Goal: Information Seeking & Learning: Learn about a topic

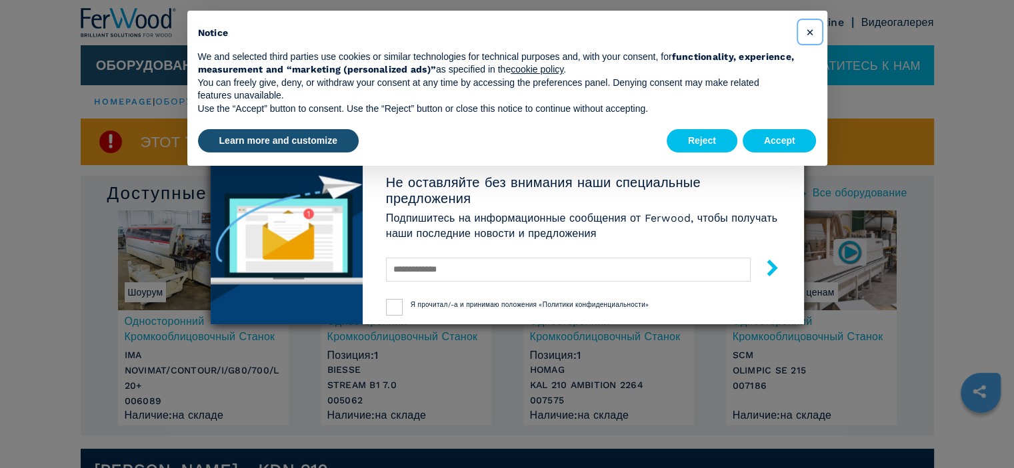
click at [813, 31] on button "×" at bounding box center [809, 31] width 21 height 21
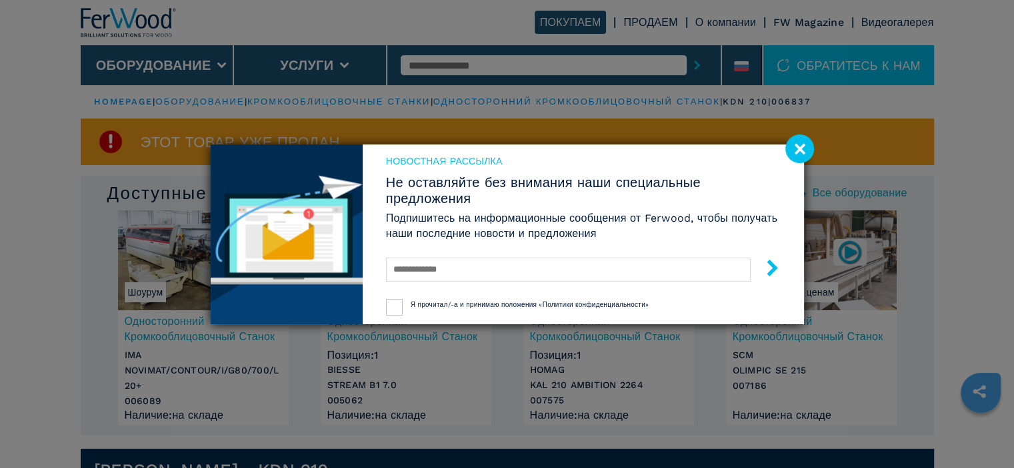
click at [802, 145] on image at bounding box center [799, 149] width 29 height 29
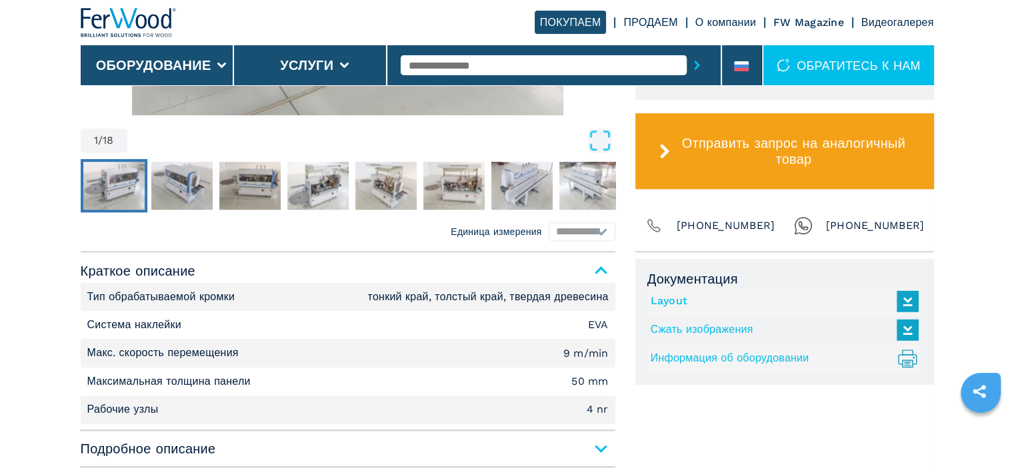
scroll to position [800, 0]
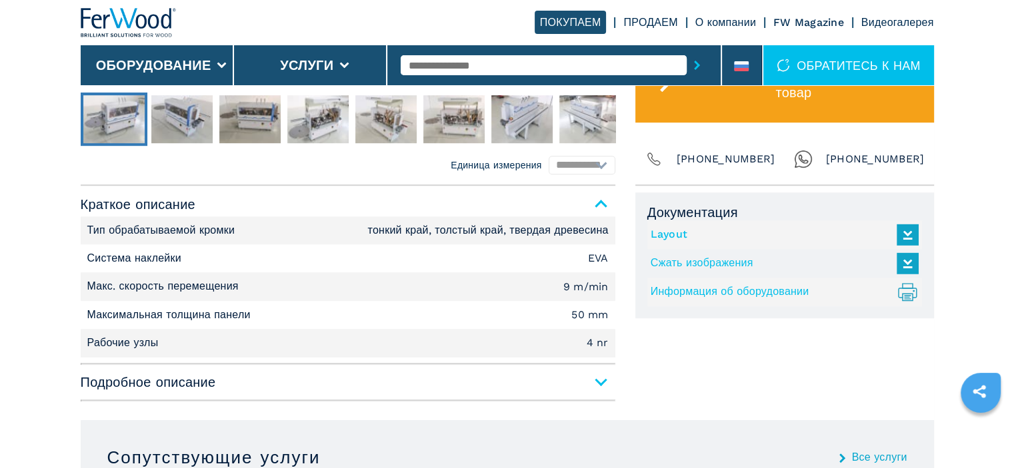
click at [600, 375] on span "Подробное описание" at bounding box center [348, 382] width 534 height 24
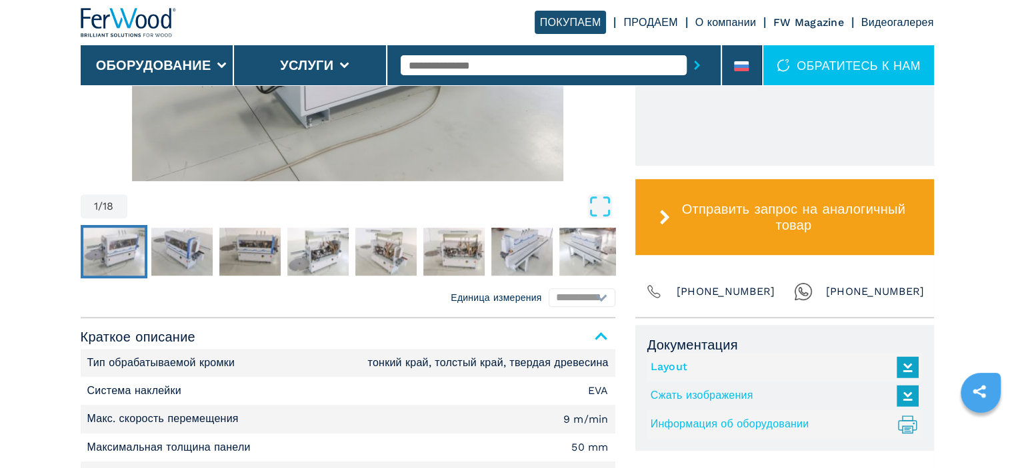
scroll to position [666, 0]
click at [681, 365] on link "Layout" at bounding box center [780, 368] width 261 height 22
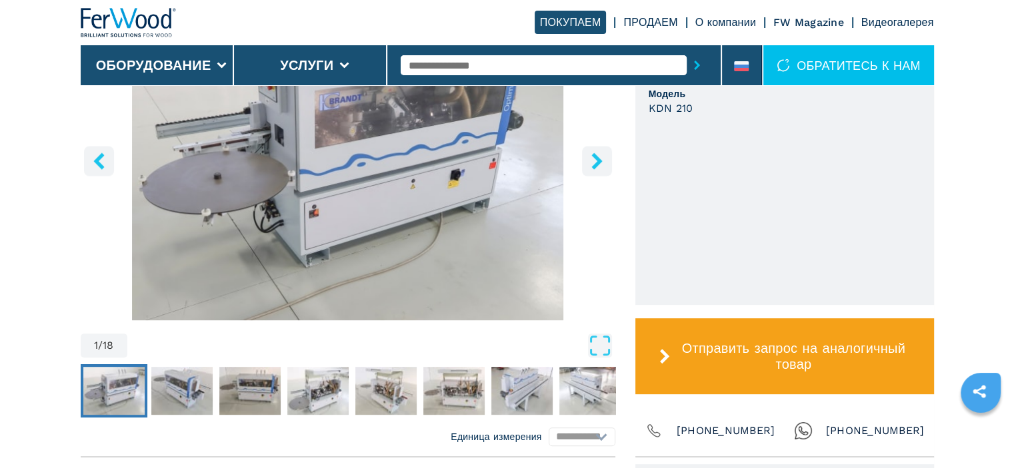
scroll to position [600, 0]
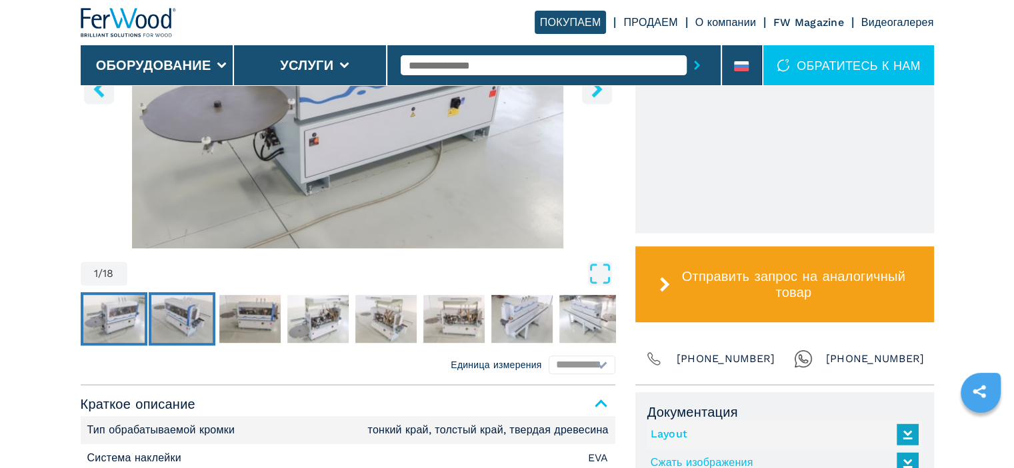
click at [196, 315] on img "Go to Slide 2" at bounding box center [181, 319] width 61 height 48
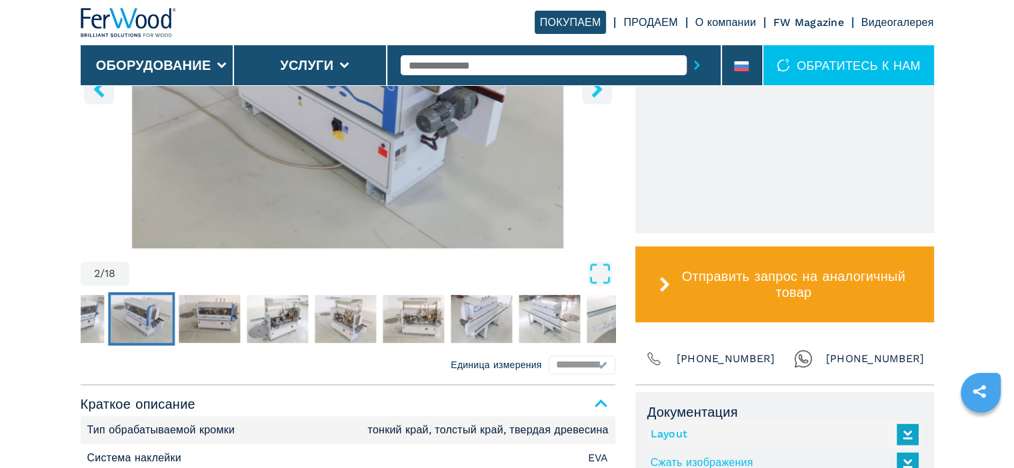
scroll to position [466, 0]
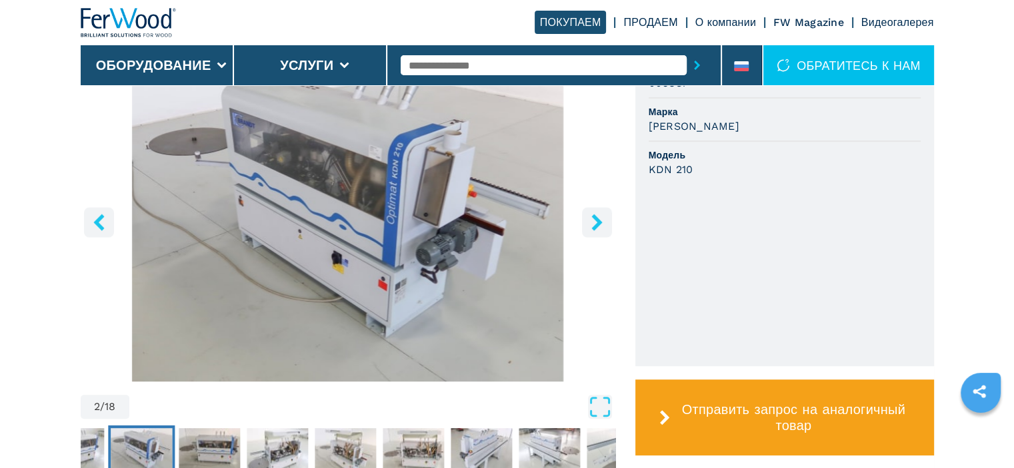
click at [375, 211] on img "Go to Slide 2" at bounding box center [348, 220] width 534 height 323
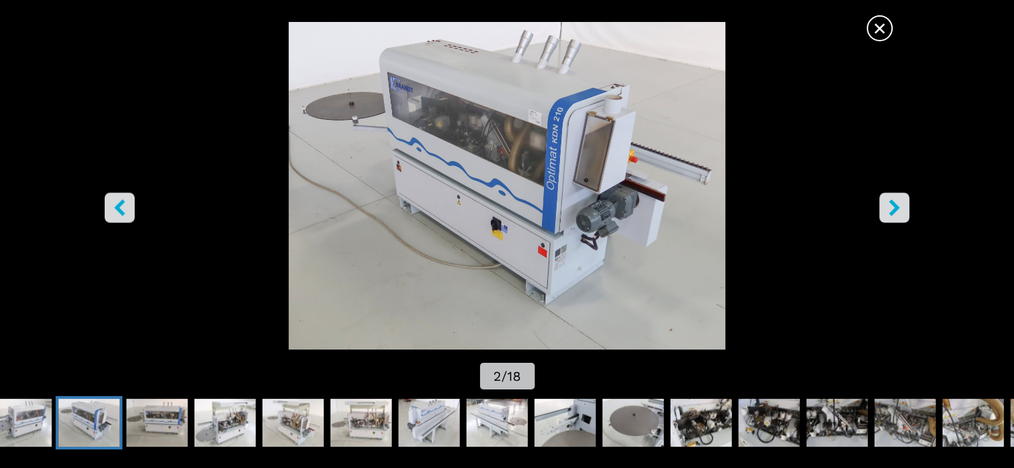
click at [898, 205] on icon "right-button" at bounding box center [894, 207] width 17 height 17
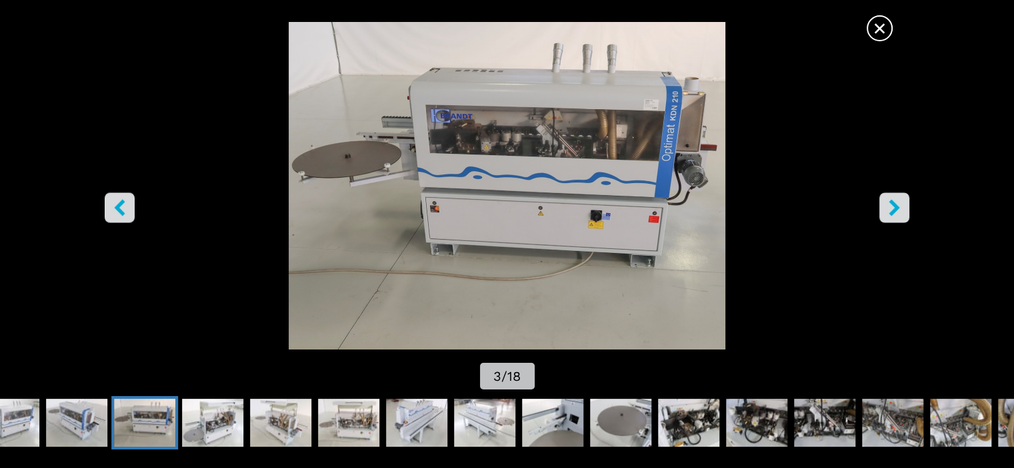
click at [891, 205] on icon "right-button" at bounding box center [893, 207] width 11 height 17
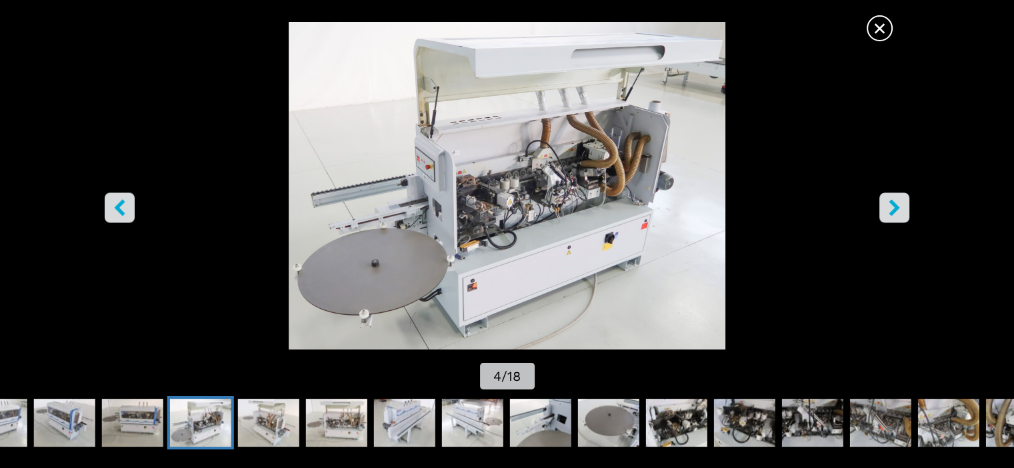
click at [891, 205] on icon "right-button" at bounding box center [893, 207] width 11 height 17
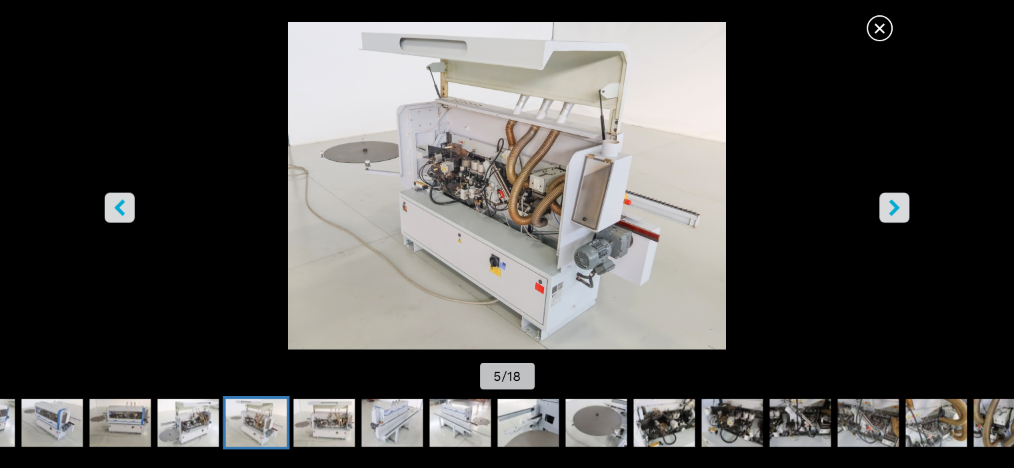
click at [891, 205] on icon "right-button" at bounding box center [893, 207] width 11 height 17
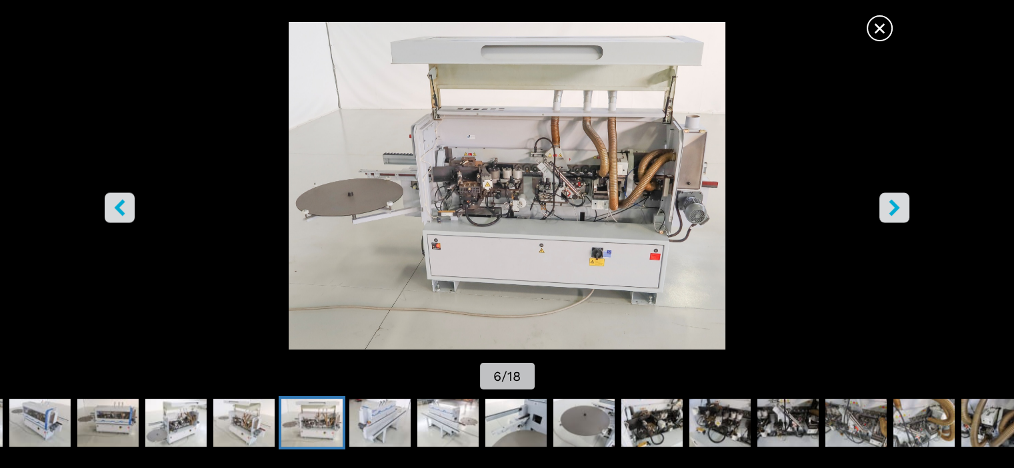
click at [891, 205] on icon "right-button" at bounding box center [893, 207] width 11 height 17
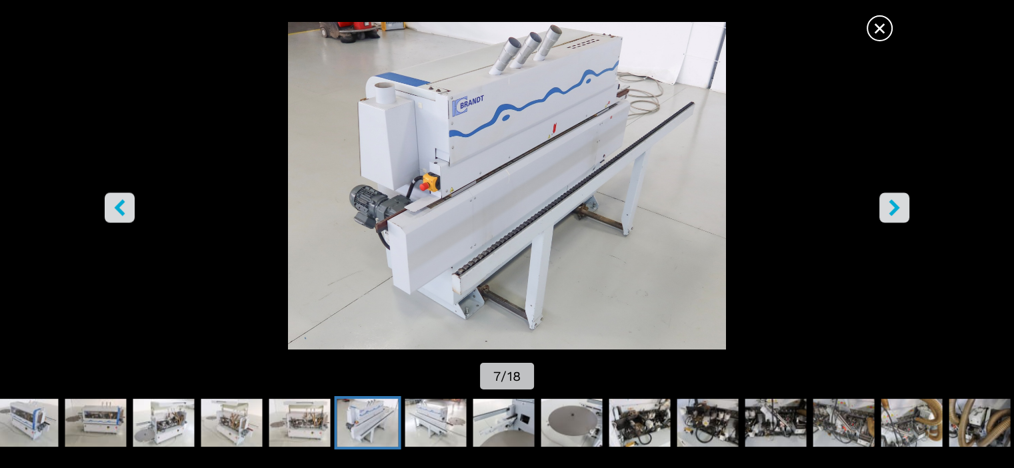
click at [891, 205] on icon "right-button" at bounding box center [893, 207] width 11 height 17
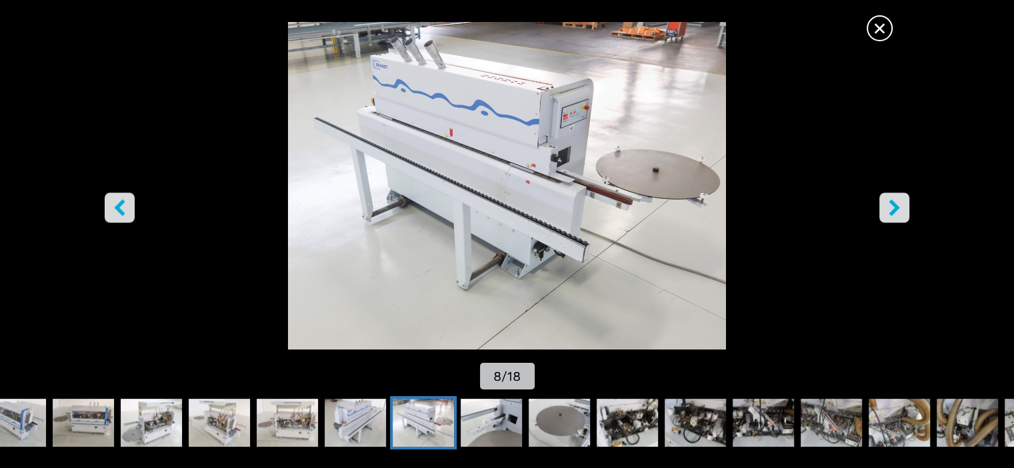
click at [891, 205] on icon "right-button" at bounding box center [893, 207] width 11 height 17
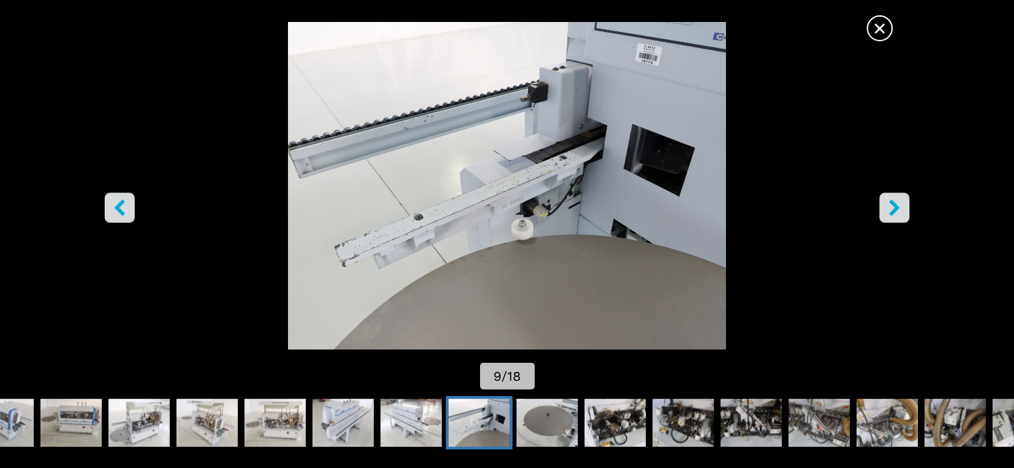
click at [891, 205] on icon "right-button" at bounding box center [893, 207] width 11 height 17
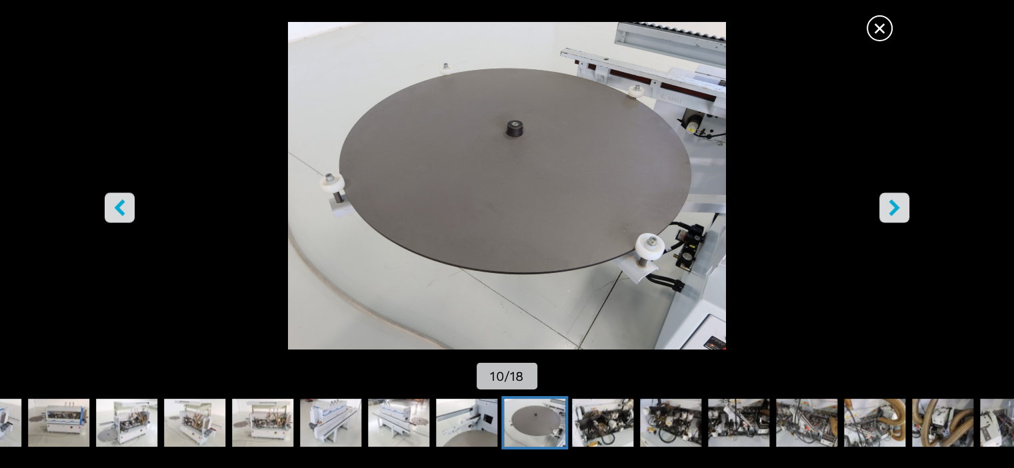
click at [891, 205] on icon "right-button" at bounding box center [893, 207] width 11 height 17
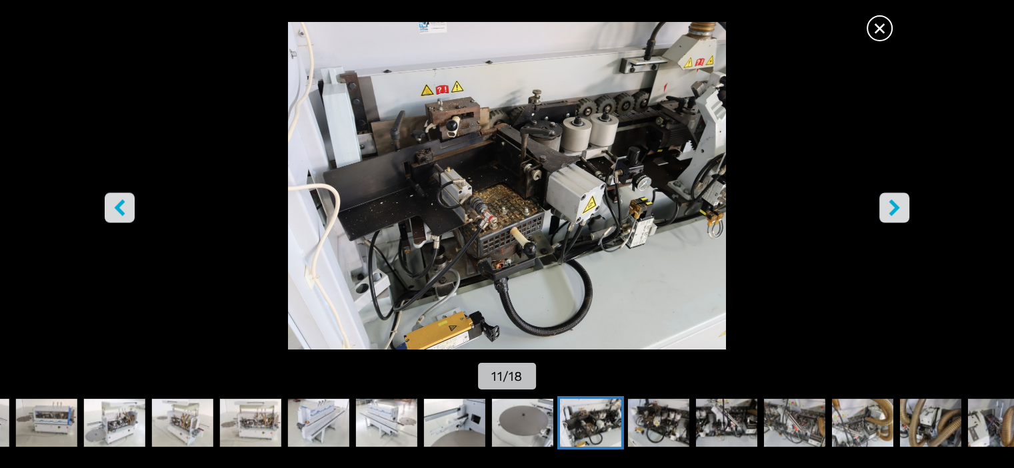
click at [891, 205] on icon "right-button" at bounding box center [893, 207] width 11 height 17
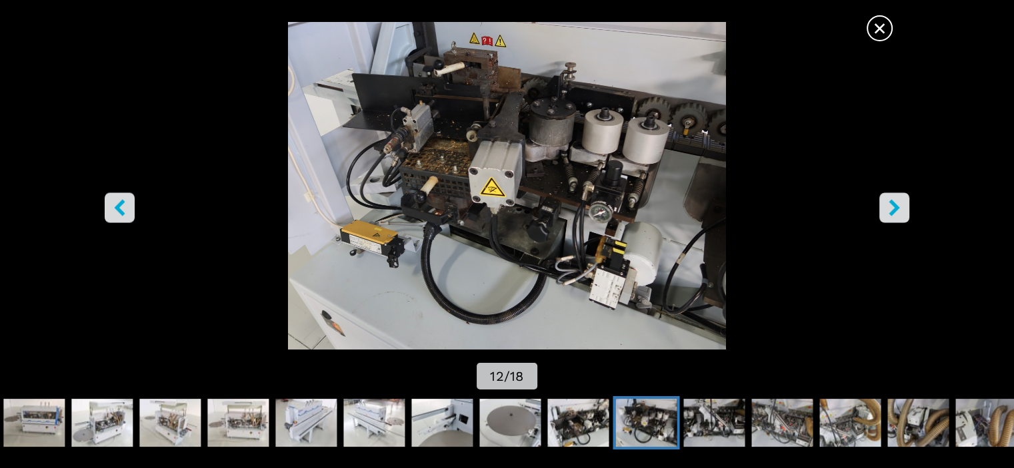
click at [891, 205] on icon "right-button" at bounding box center [893, 207] width 11 height 17
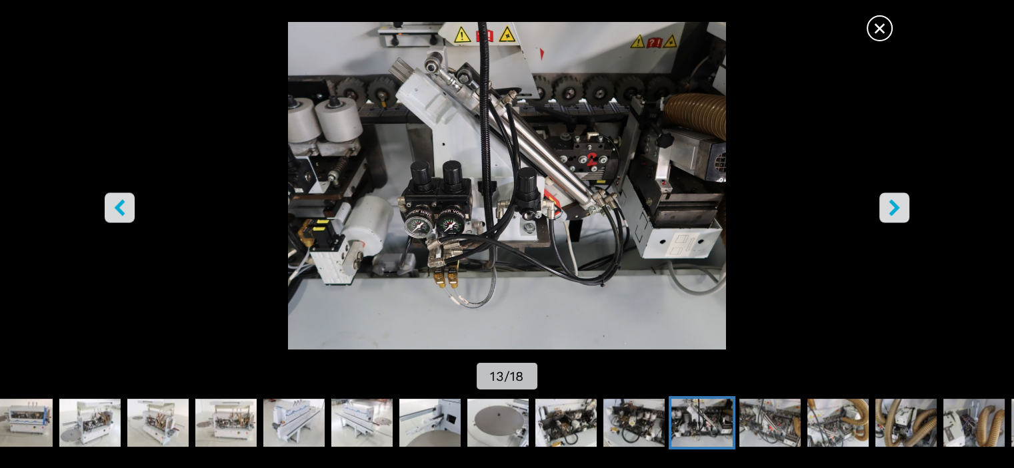
click at [891, 205] on icon "right-button" at bounding box center [893, 207] width 11 height 17
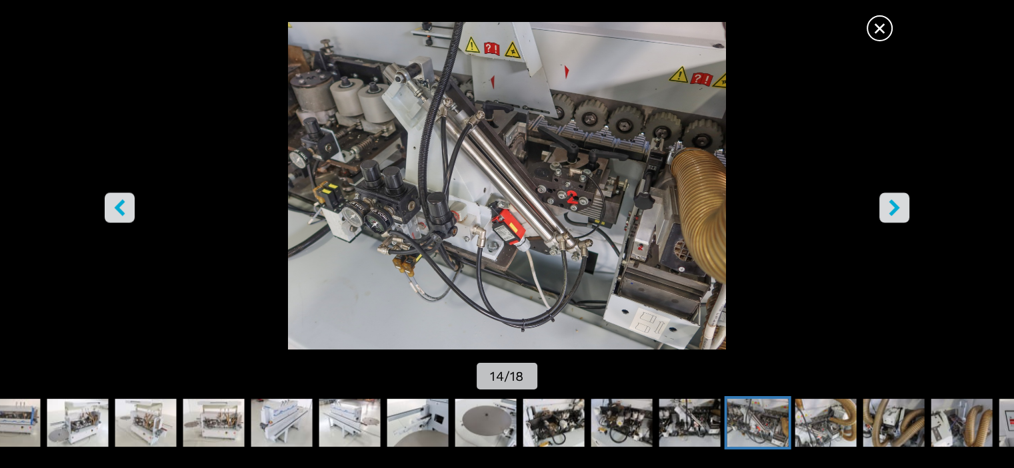
click at [891, 205] on icon "right-button" at bounding box center [893, 207] width 11 height 17
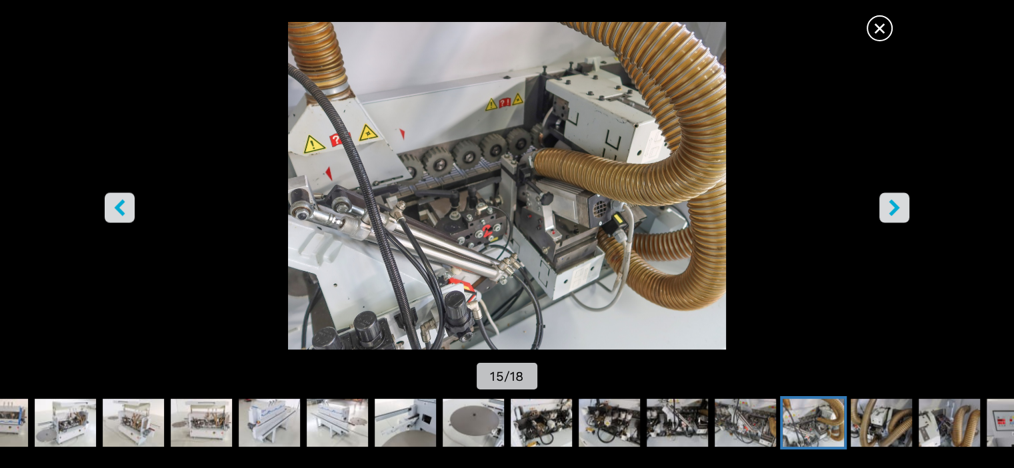
click at [891, 205] on icon "right-button" at bounding box center [893, 207] width 11 height 17
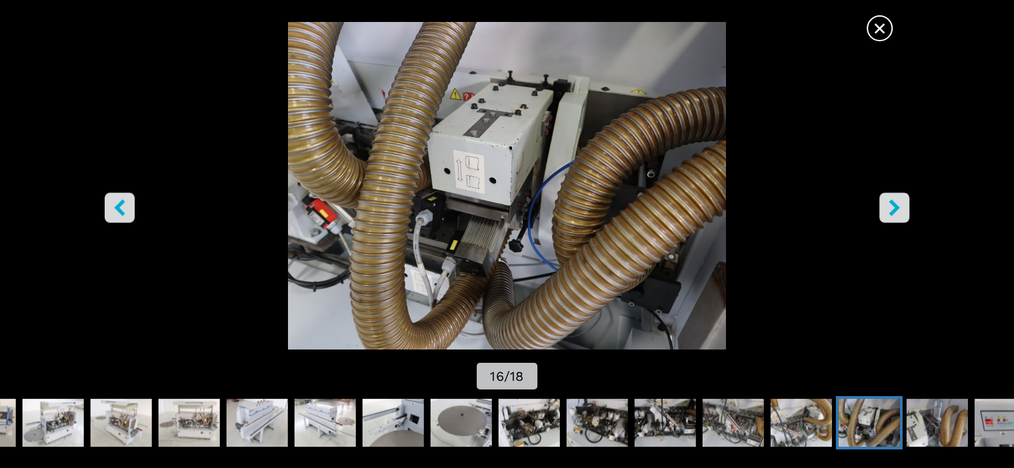
click at [891, 205] on icon "right-button" at bounding box center [893, 207] width 11 height 17
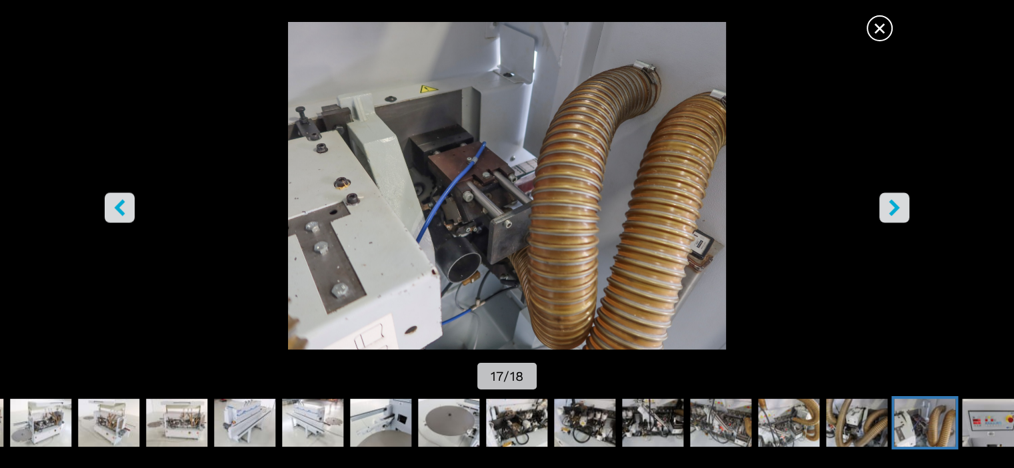
click at [891, 205] on icon "right-button" at bounding box center [893, 207] width 11 height 17
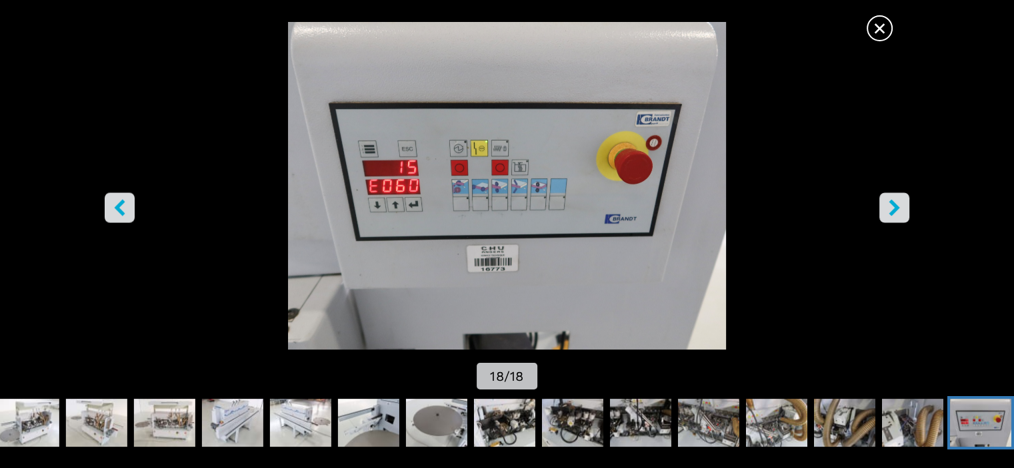
click at [891, 205] on icon "right-button" at bounding box center [893, 207] width 11 height 17
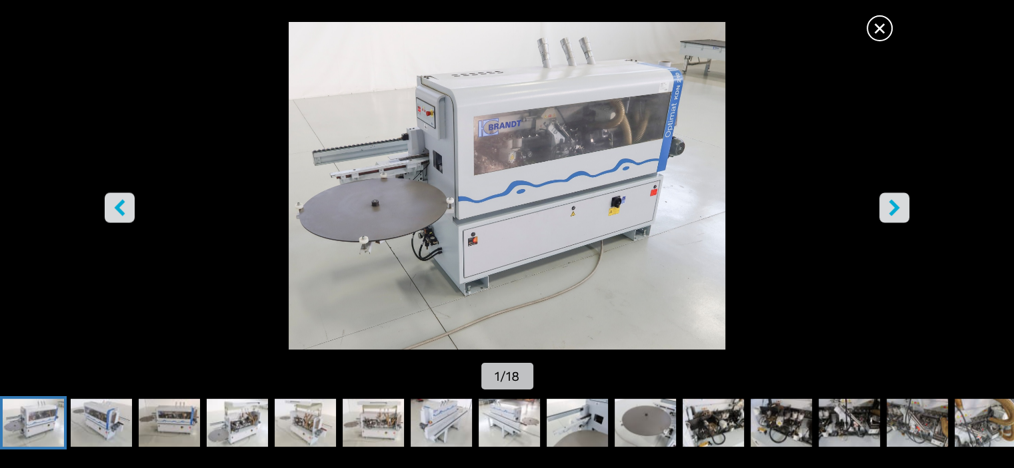
click at [891, 205] on icon "right-button" at bounding box center [893, 207] width 11 height 17
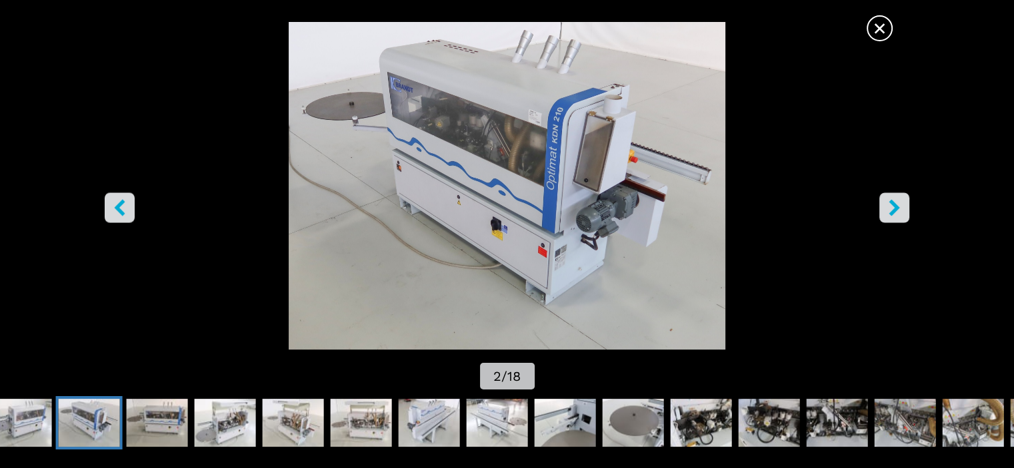
click at [891, 205] on icon "right-button" at bounding box center [893, 207] width 11 height 17
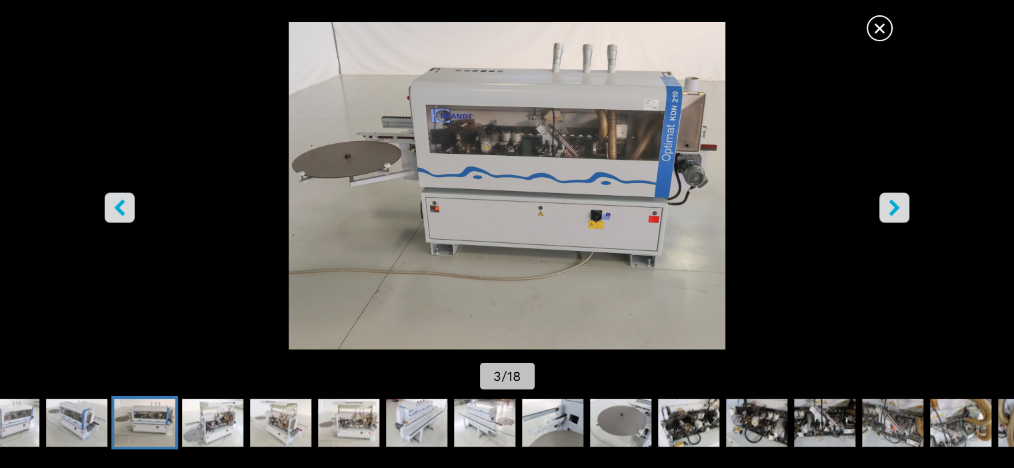
click at [891, 205] on icon "right-button" at bounding box center [893, 207] width 11 height 17
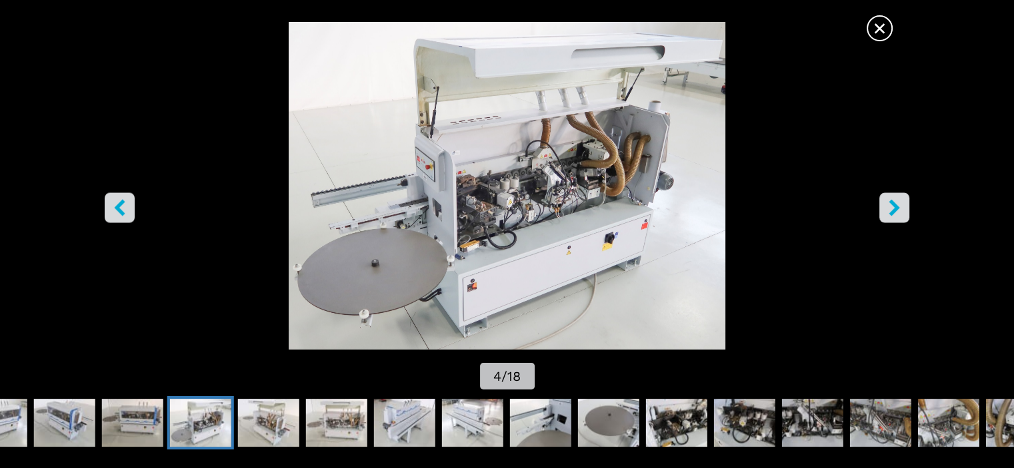
click at [891, 205] on icon "right-button" at bounding box center [893, 207] width 11 height 17
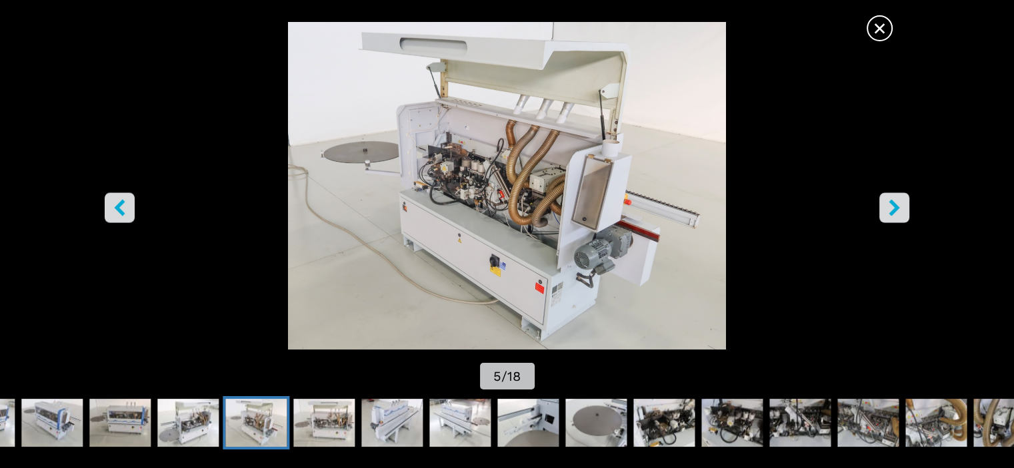
click at [891, 205] on icon "right-button" at bounding box center [893, 207] width 11 height 17
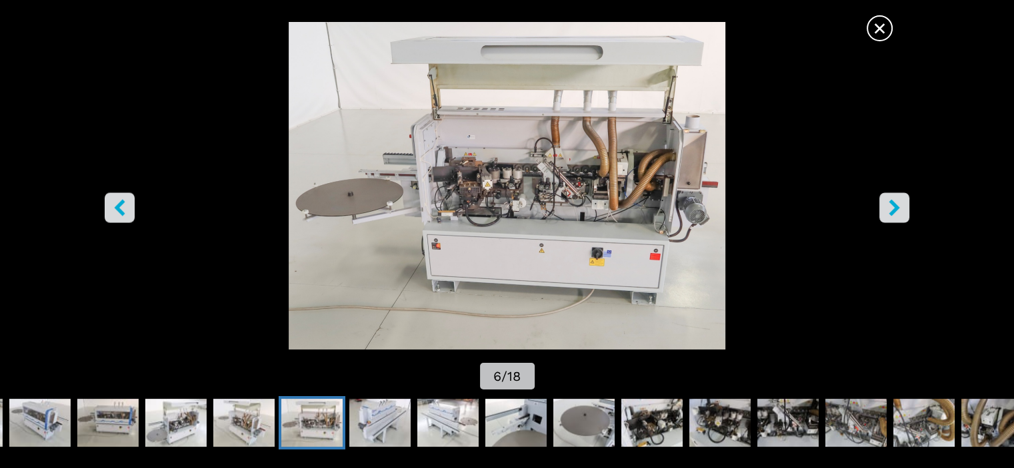
click at [891, 205] on icon "right-button" at bounding box center [893, 207] width 11 height 17
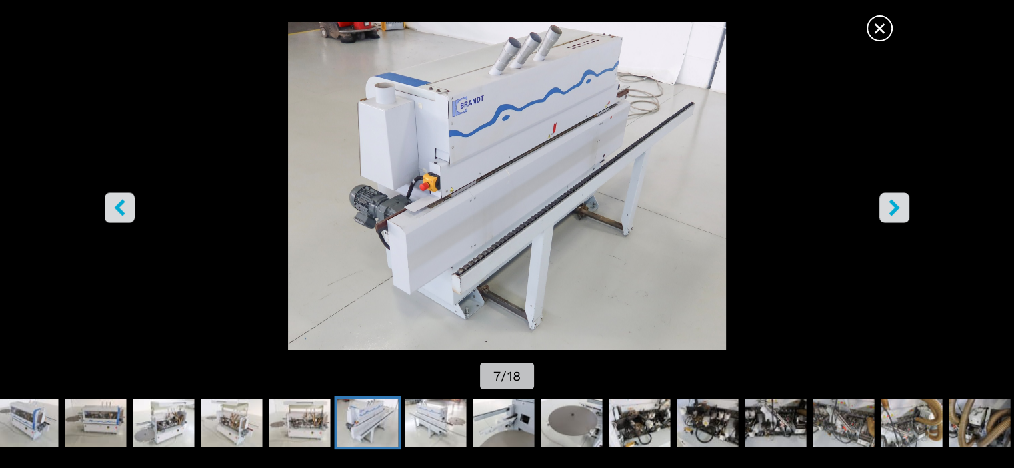
click at [891, 205] on icon "right-button" at bounding box center [893, 207] width 11 height 17
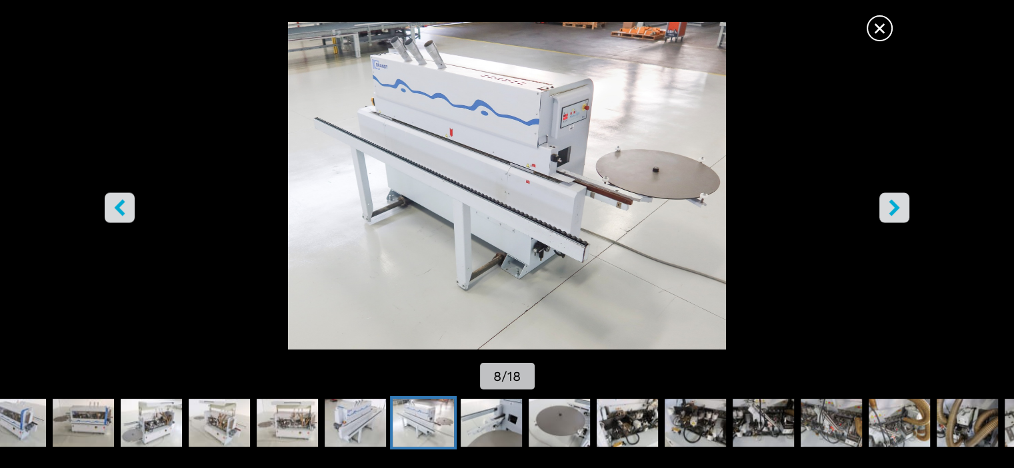
click at [891, 205] on icon "right-button" at bounding box center [893, 207] width 11 height 17
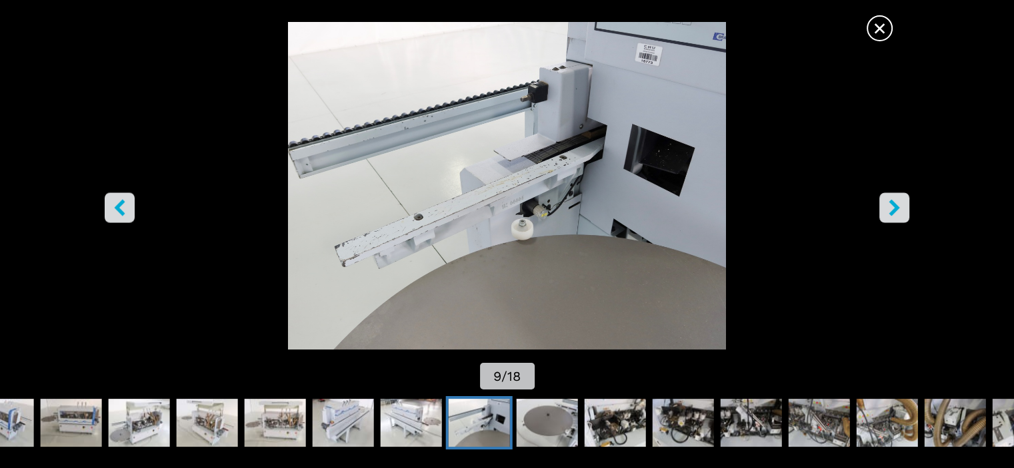
click at [891, 205] on icon "right-button" at bounding box center [893, 207] width 11 height 17
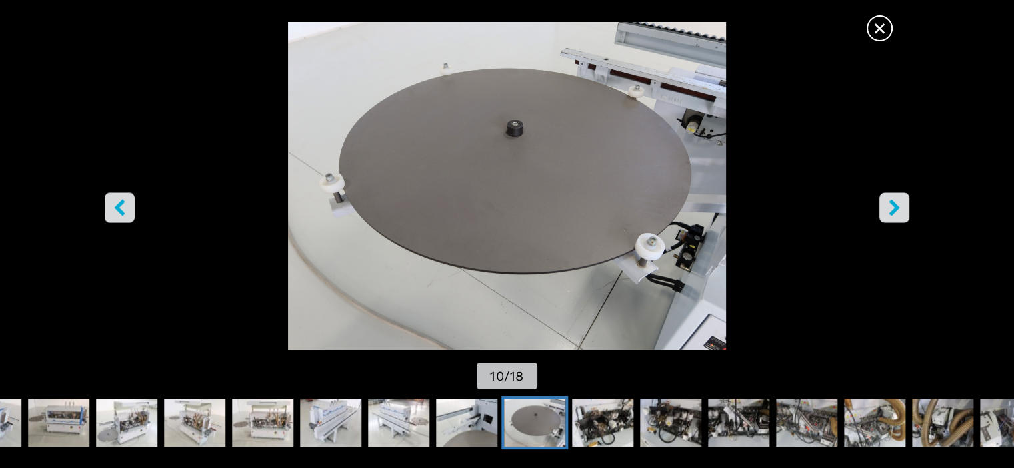
click at [891, 205] on icon "right-button" at bounding box center [893, 207] width 11 height 17
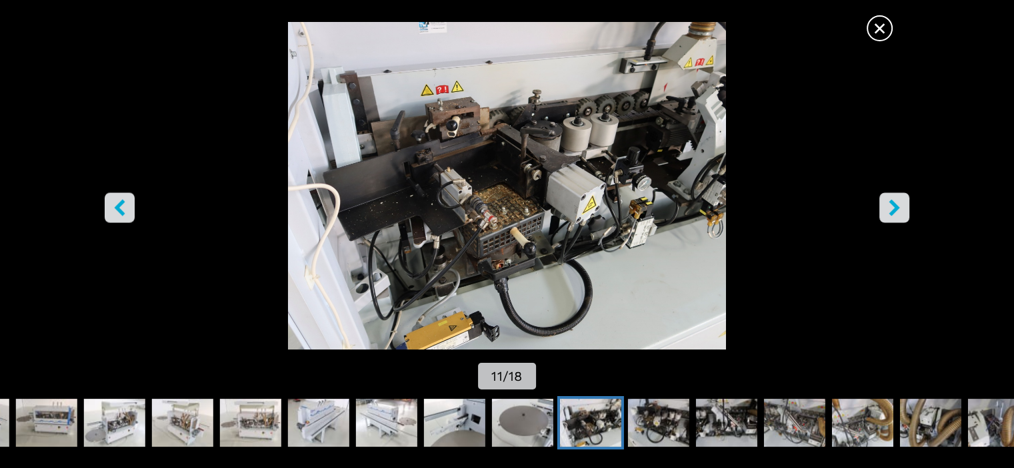
click at [891, 205] on icon "right-button" at bounding box center [893, 207] width 11 height 17
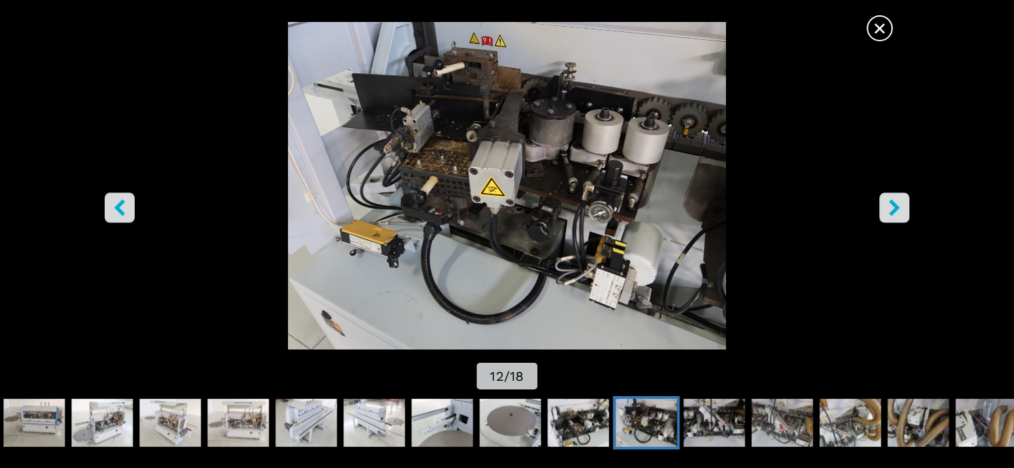
click at [891, 205] on icon "right-button" at bounding box center [893, 207] width 11 height 17
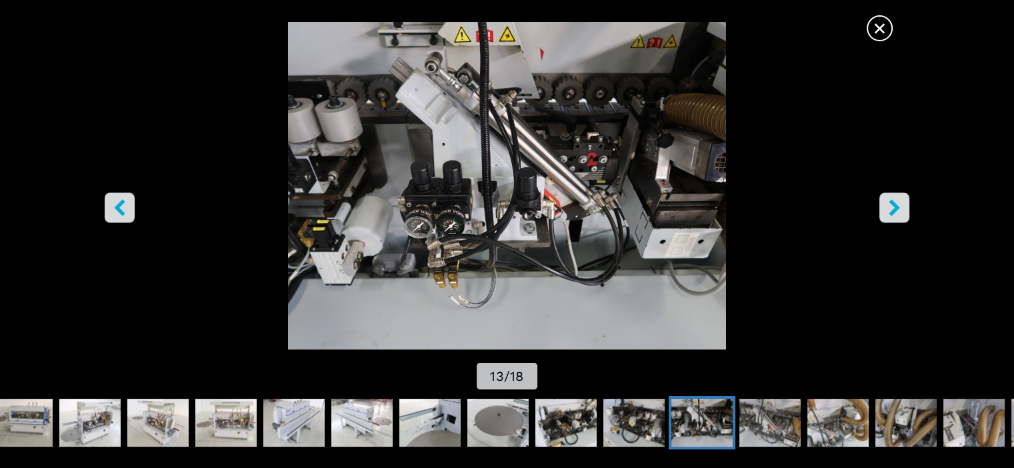
click at [891, 205] on icon "right-button" at bounding box center [893, 207] width 11 height 17
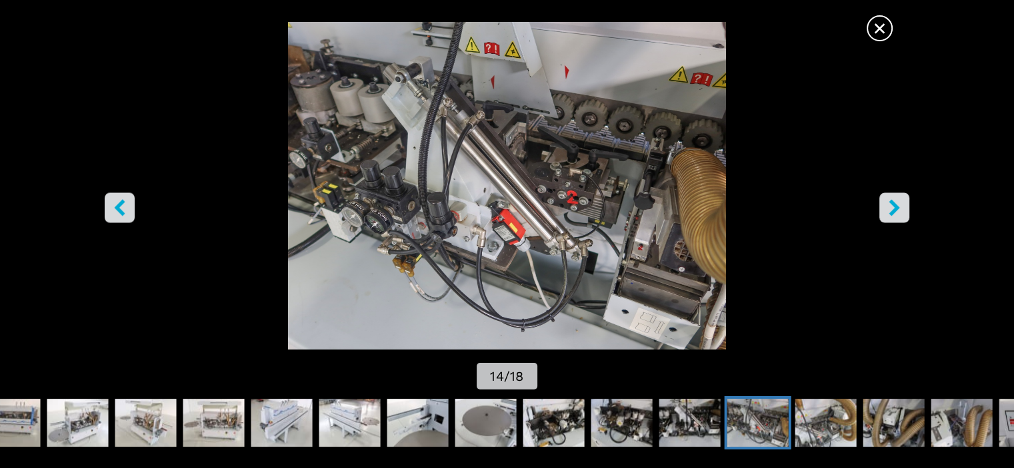
click at [877, 29] on span "×" at bounding box center [879, 25] width 23 height 23
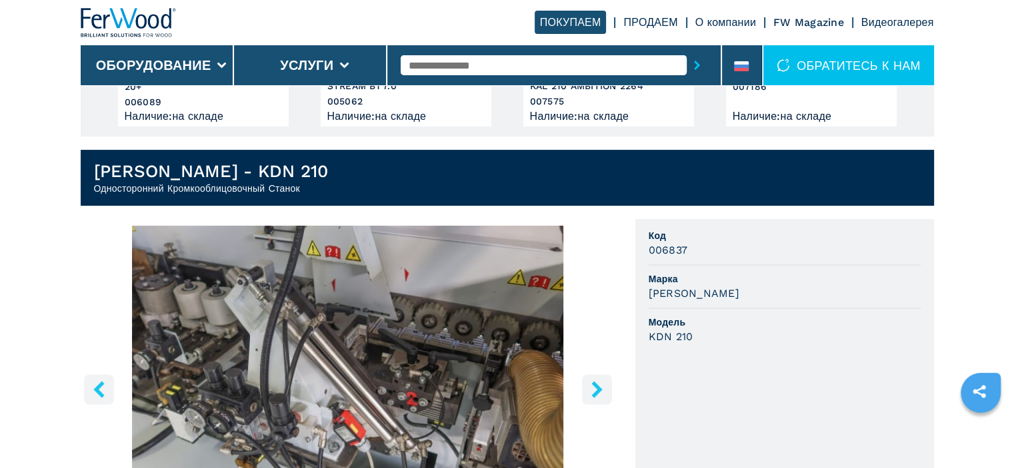
scroll to position [0, 0]
